Goal: Information Seeking & Learning: Learn about a topic

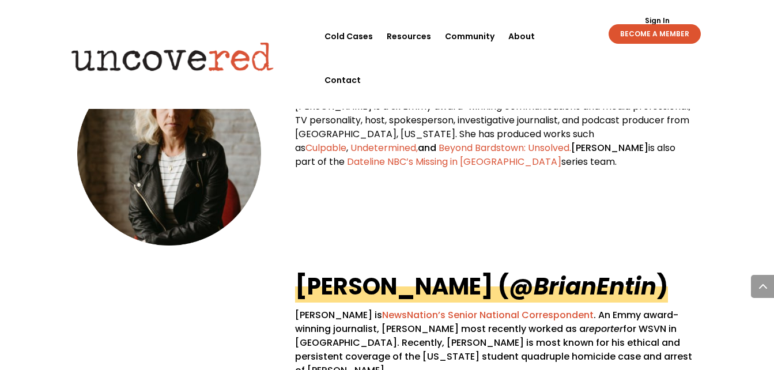
scroll to position [610, 0]
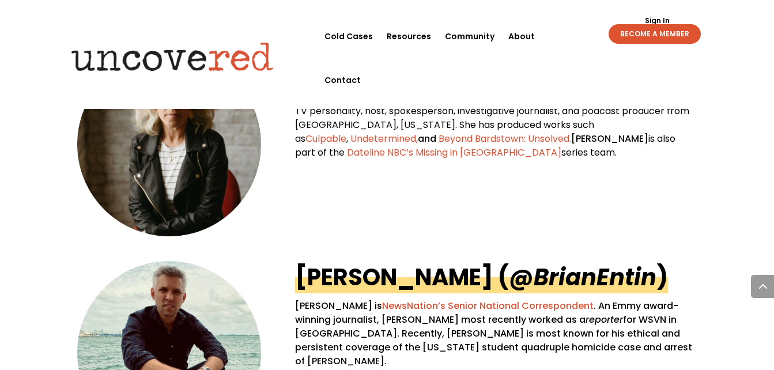
click at [470, 91] on span "[PERSON_NAME] is a 3x Emmy award-winning communications and media professional,…" at bounding box center [492, 118] width 395 height 55
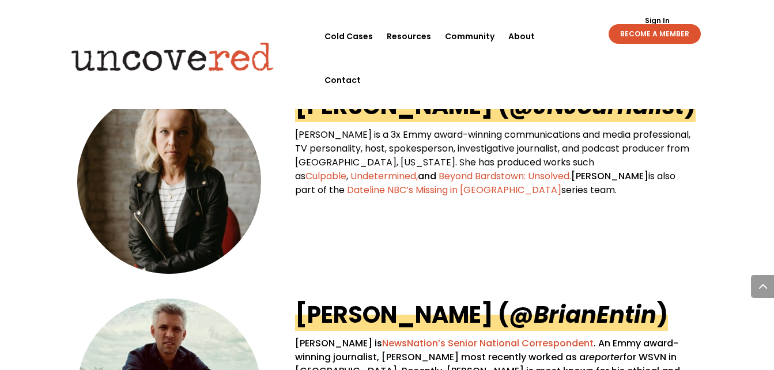
scroll to position [568, 0]
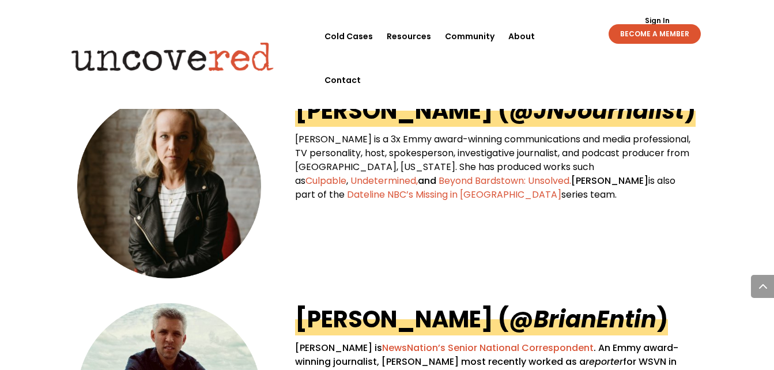
click at [509, 115] on em "@JNJournalist" at bounding box center [596, 111] width 175 height 32
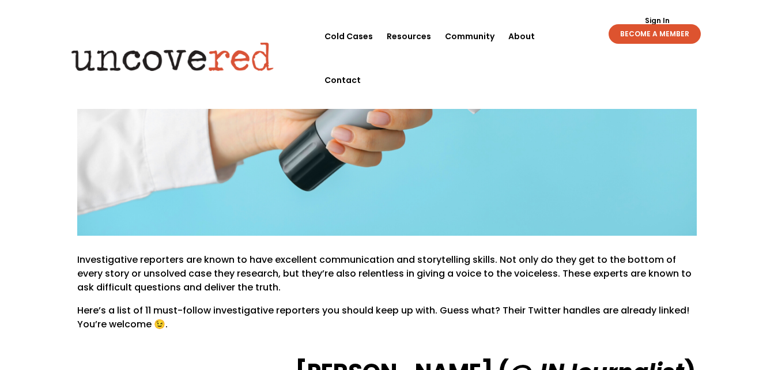
scroll to position [307, 0]
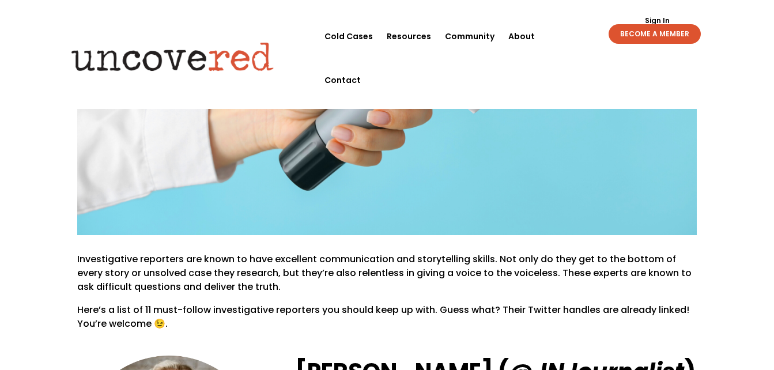
click at [168, 265] on p "Investigative reporters are known to have excellent communication and storytell…" at bounding box center [386, 278] width 619 height 51
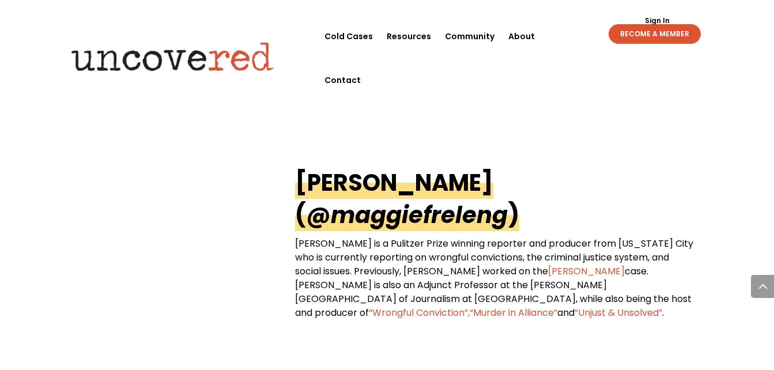
scroll to position [2166, 0]
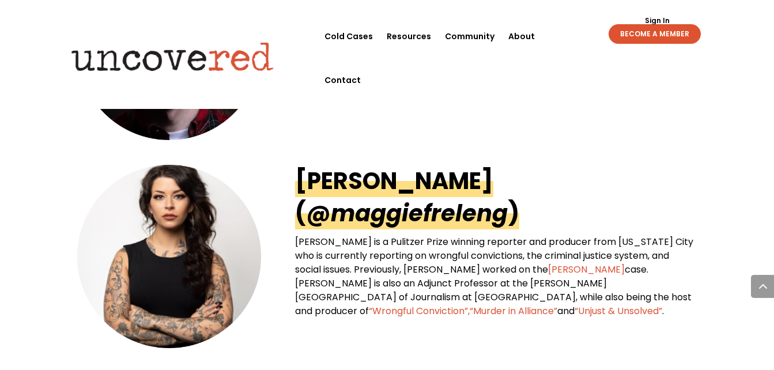
click at [370, 187] on link "Maggie Freleng (@ maggiefreleng )" at bounding box center [407, 197] width 224 height 65
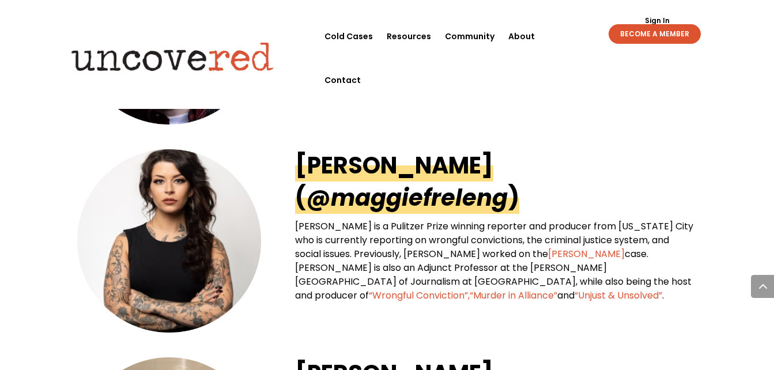
scroll to position [2186, 0]
